Goal: Task Accomplishment & Management: Manage account settings

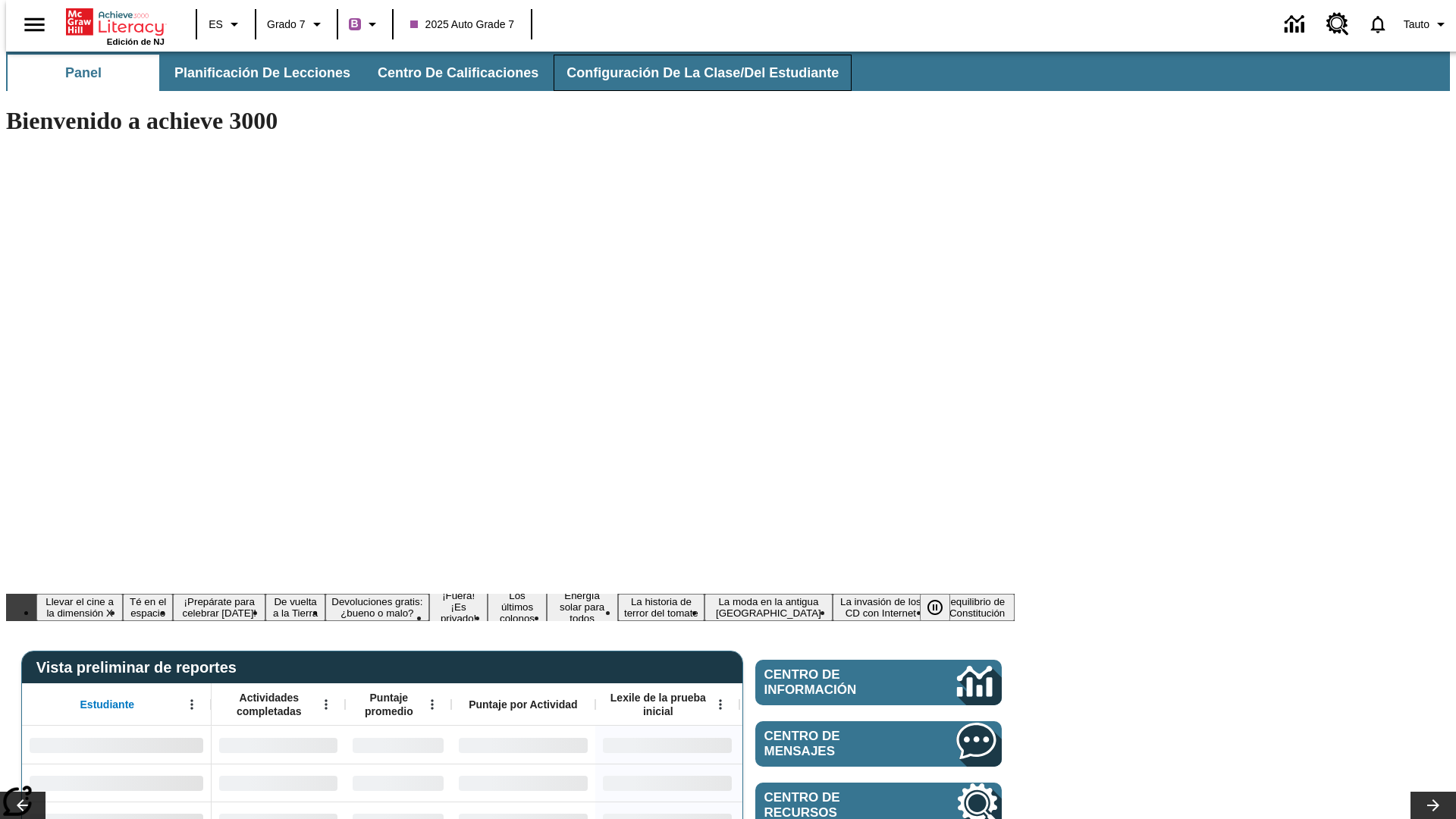
click at [686, 72] on span "Configuración de la clase/del estudiante" at bounding box center [703, 73] width 272 height 18
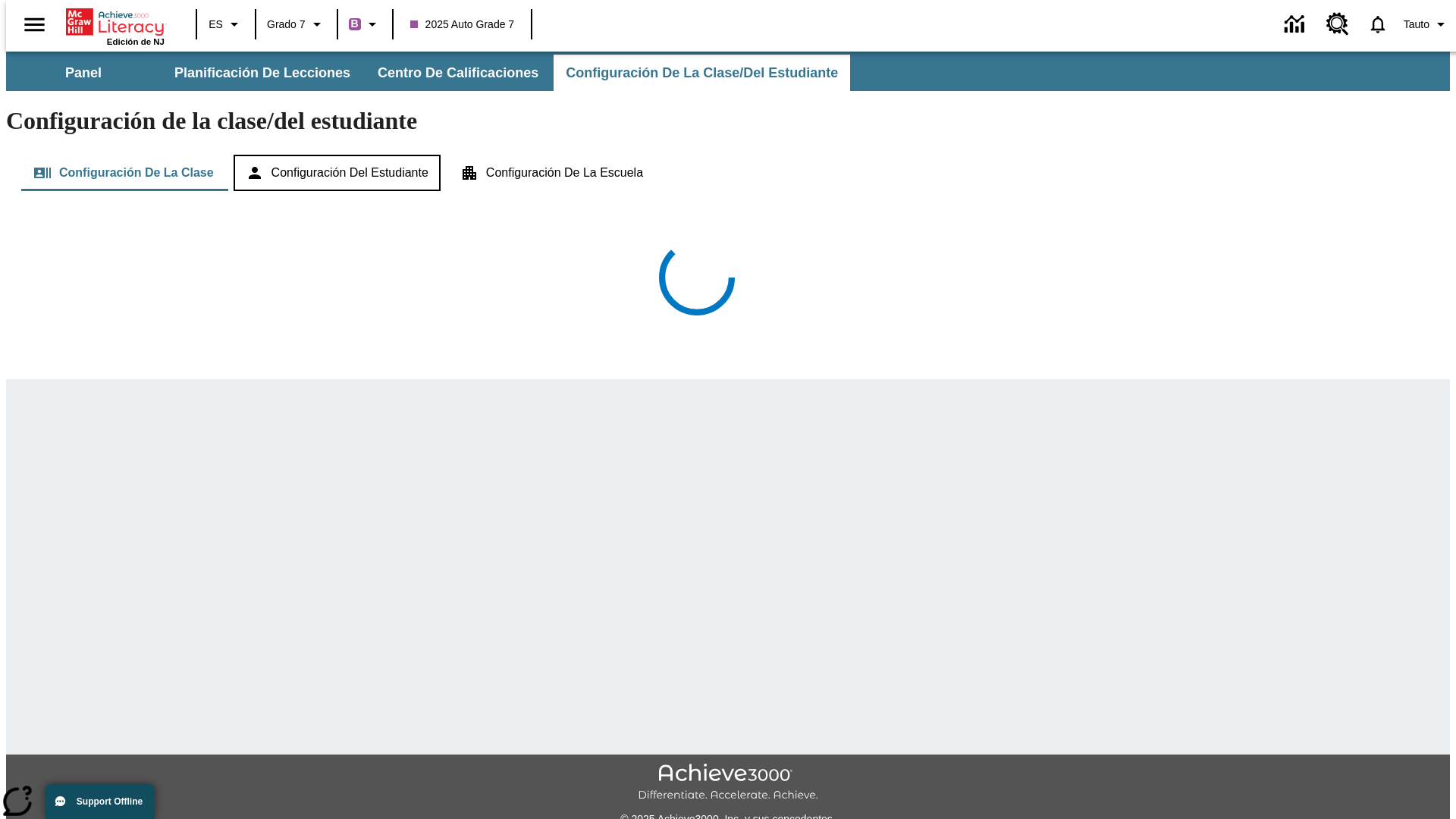
click at [339, 155] on button "Configuración del estudiante" at bounding box center [337, 173] width 207 height 36
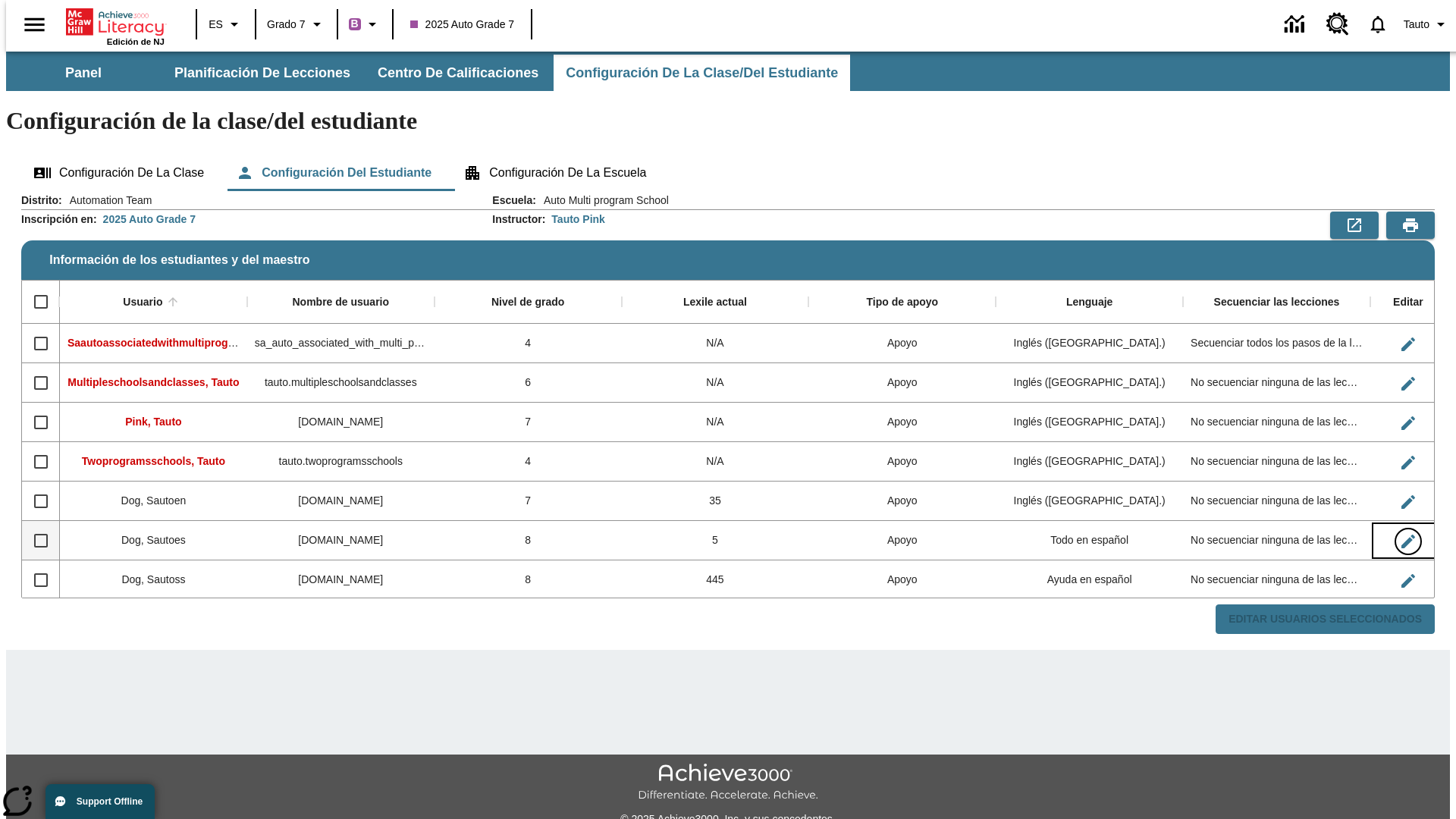
click at [1401, 534] on icon "Editar Usuario" at bounding box center [1408, 541] width 14 height 14
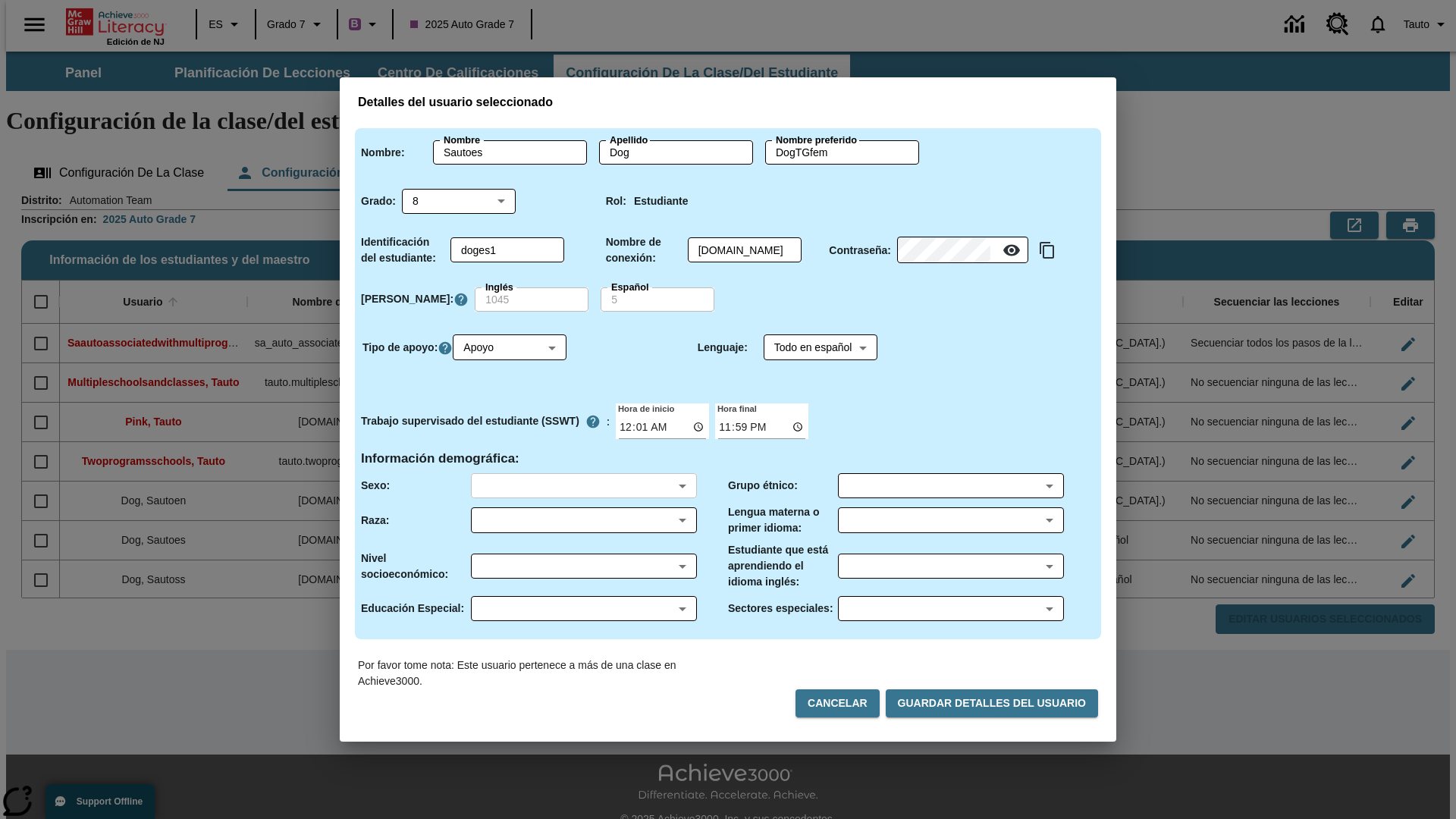
click at [583, 485] on body "Saltar al contenido principal Edición de NJ ES Grado 7 B 2025 Auto Grade 7 0 Ta…" at bounding box center [728, 452] width 1444 height 801
click at [583, 521] on body "Saltar al contenido principal Edición de NJ ES Grado 7 B 2025 Auto Grade 7 0 Ta…" at bounding box center [728, 452] width 1444 height 801
click at [583, 566] on body "Saltar al contenido principal Edición de NJ ES Grado 7 B 2025 Auto Grade 7 0 Ta…" at bounding box center [728, 452] width 1444 height 801
click at [583, 608] on body "Saltar al contenido principal Edición de NJ ES Grado 7 B 2025 Auto Grade 7 0 Ta…" at bounding box center [728, 452] width 1444 height 801
click at [950, 485] on body "Saltar al contenido principal Edición de NJ ES Grado 7 B 2025 Auto Grade 7 0 Ta…" at bounding box center [728, 452] width 1444 height 801
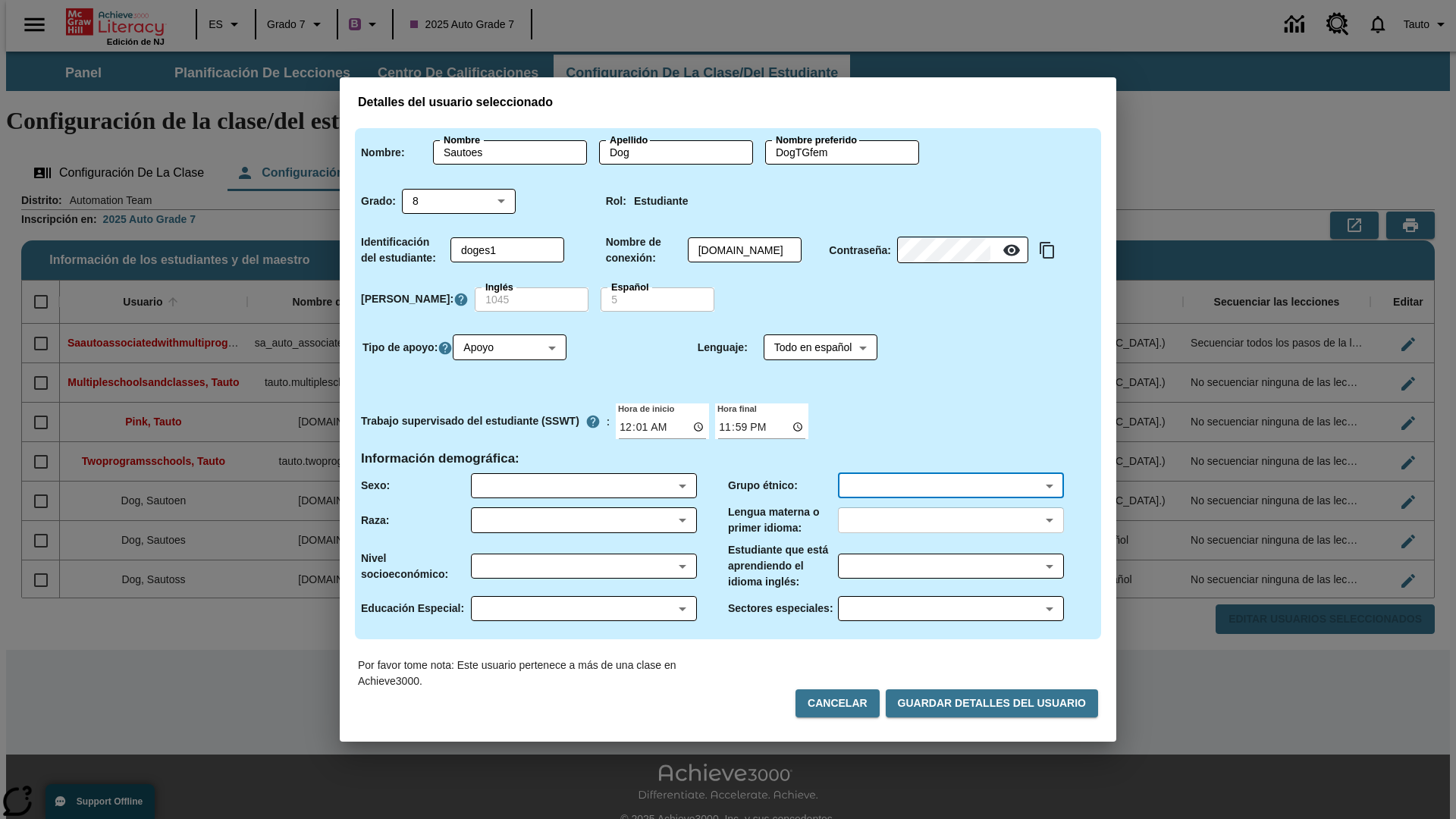
click at [950, 521] on body "Saltar al contenido principal Edición de NJ ES Grado 7 B 2025 Auto Grade 7 0 Ta…" at bounding box center [728, 452] width 1444 height 801
click at [950, 566] on body "Saltar al contenido principal Edición de NJ ES Grado 7 B 2025 Auto Grade 7 0 Ta…" at bounding box center [728, 452] width 1444 height 801
click at [950, 608] on body "Saltar al contenido principal Edición de NJ ES Grado 7 B 2025 Auto Grade 7 0 Ta…" at bounding box center [728, 452] width 1444 height 801
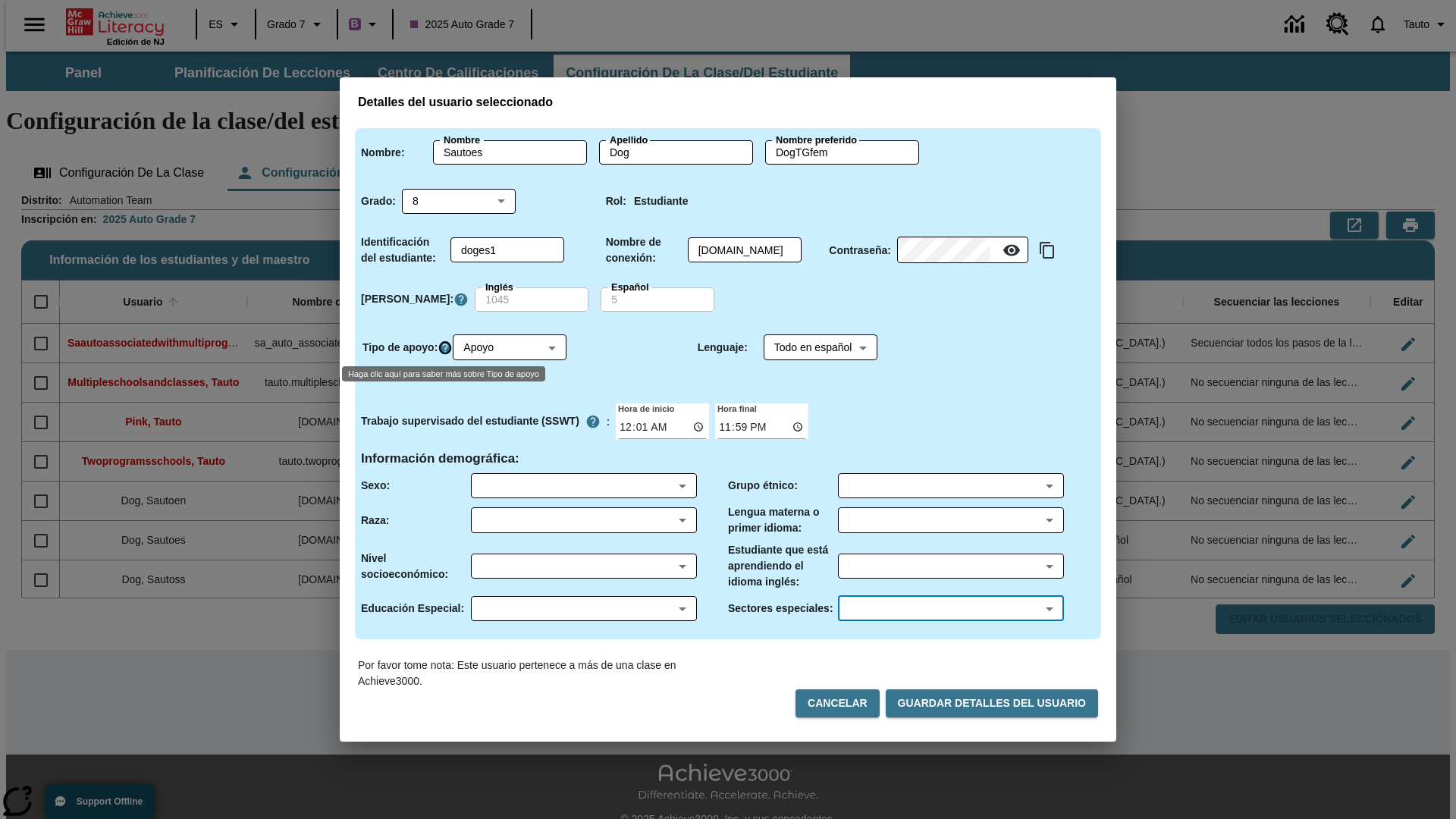
click at [447, 347] on icon "Haga clic aquí para saber más sobre Tipo de apoyo" at bounding box center [445, 349] width 15 height 15
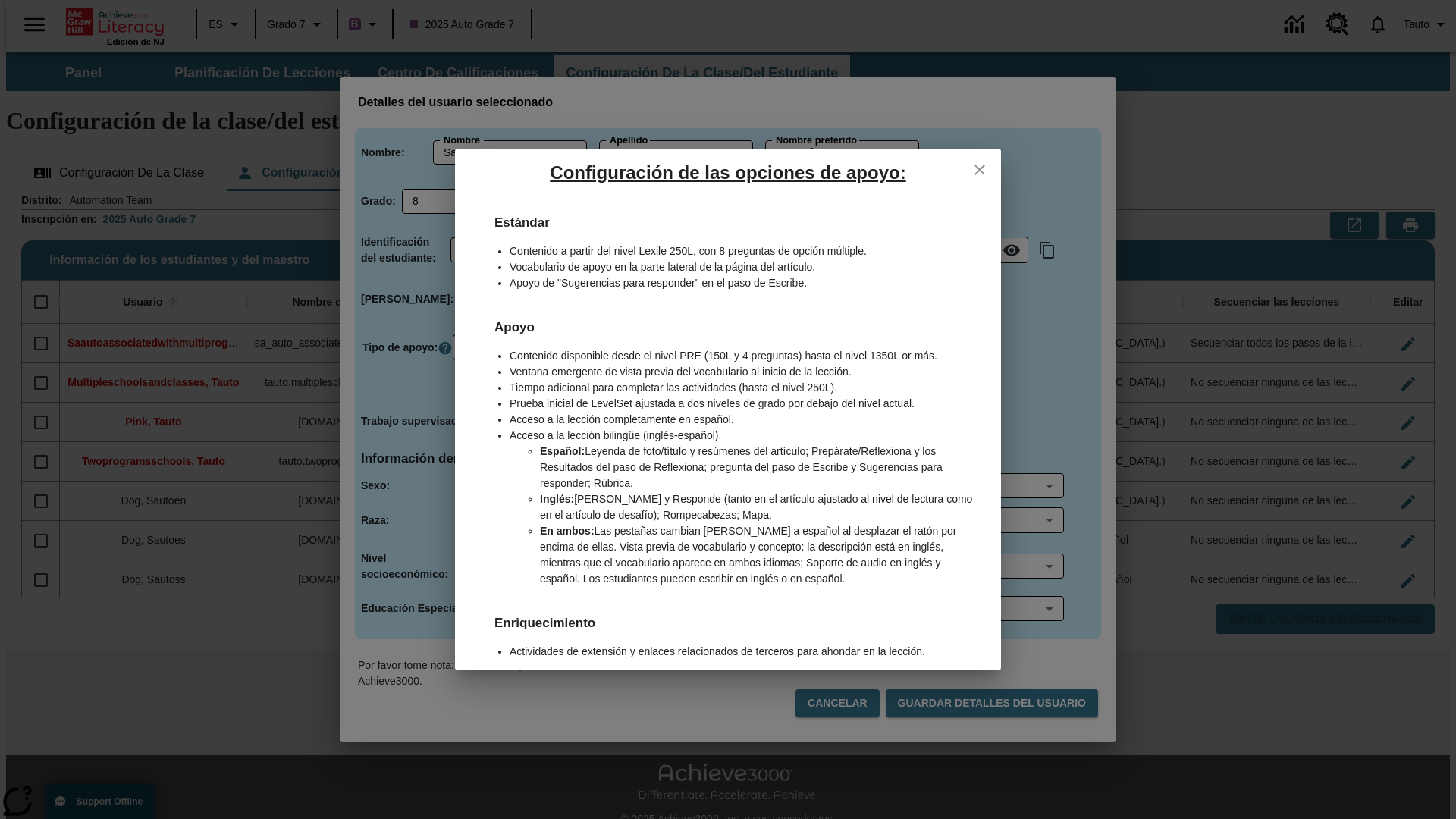
click at [980, 169] on icon "close" at bounding box center [980, 170] width 11 height 11
